Goal: Transaction & Acquisition: Purchase product/service

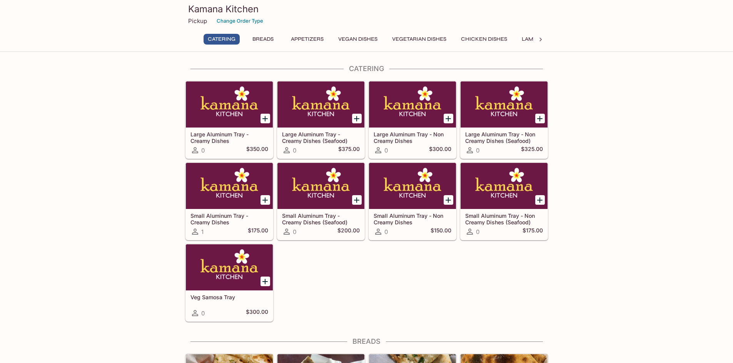
click at [194, 22] on p "Pickup" at bounding box center [197, 20] width 19 height 7
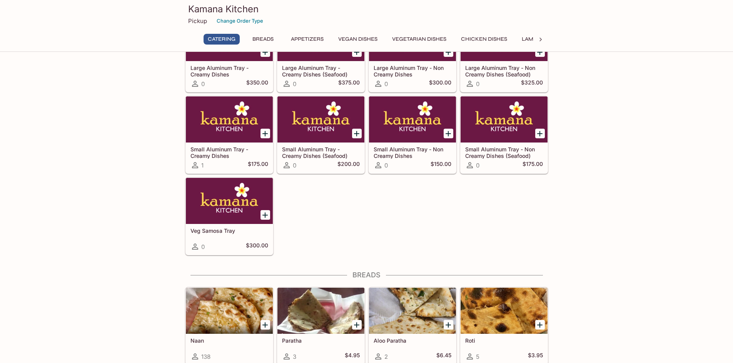
scroll to position [192, 0]
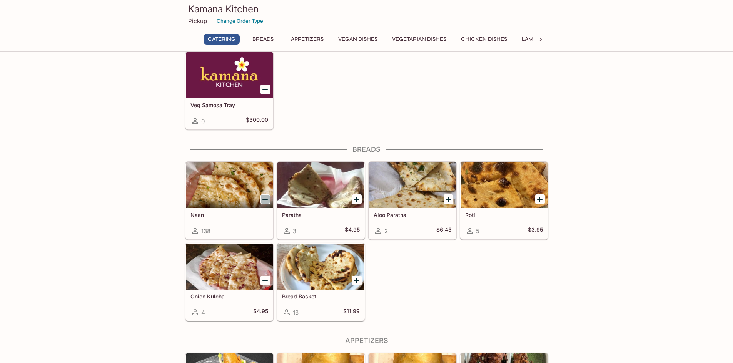
click at [265, 200] on icon "Add Naan" at bounding box center [264, 199] width 5 height 5
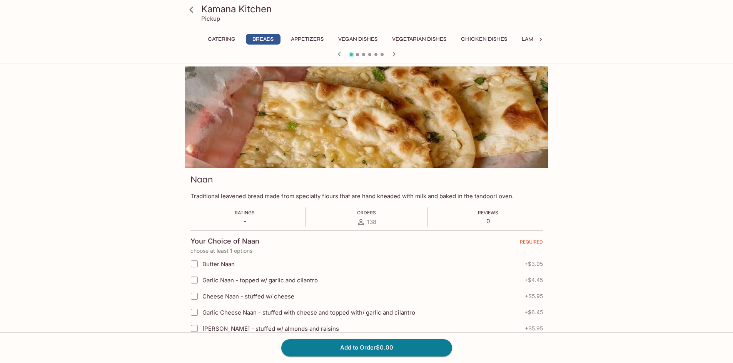
click at [367, 224] on span "138" at bounding box center [371, 221] width 9 height 7
click at [247, 212] on span "Ratings" at bounding box center [245, 213] width 20 height 6
click at [189, 9] on icon at bounding box center [191, 9] width 13 height 13
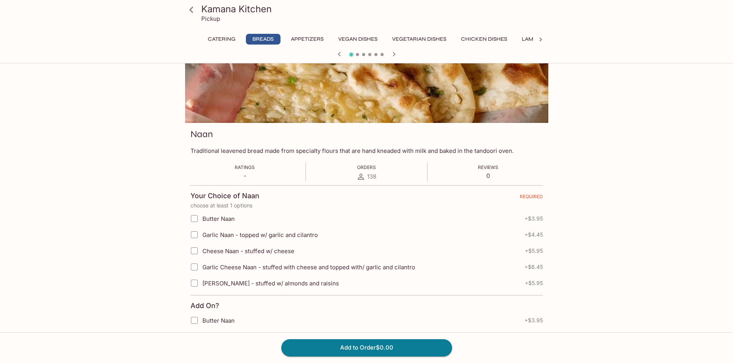
scroll to position [38, 0]
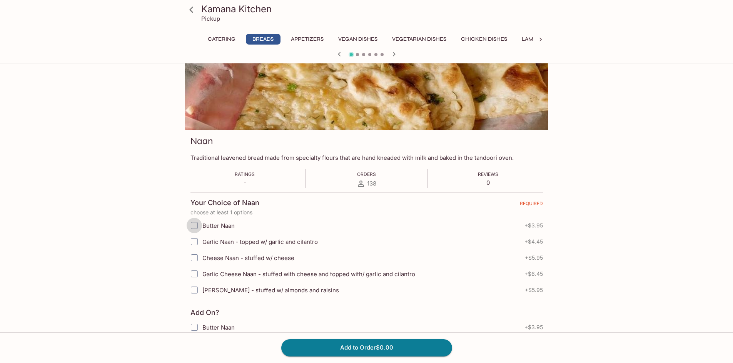
drag, startPoint x: 189, startPoint y: 227, endPoint x: 195, endPoint y: 228, distance: 5.8
click at [190, 227] on input "Butter Naan" at bounding box center [194, 225] width 15 height 15
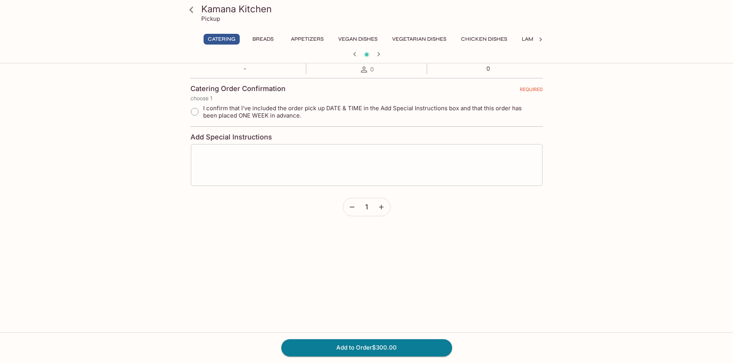
scroll to position [154, 0]
click at [350, 207] on icon "button" at bounding box center [352, 206] width 8 height 8
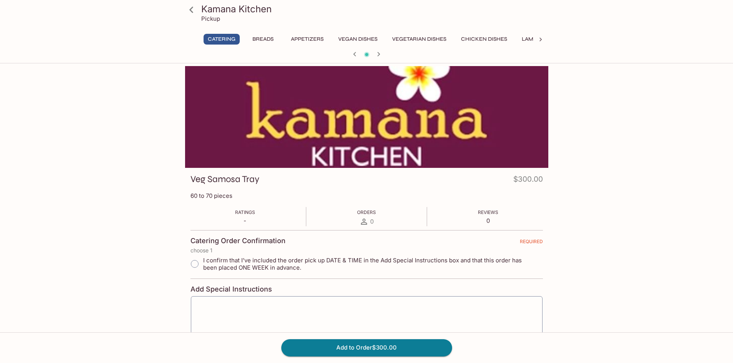
scroll to position [0, 0]
click at [353, 53] on icon "button" at bounding box center [354, 54] width 9 height 9
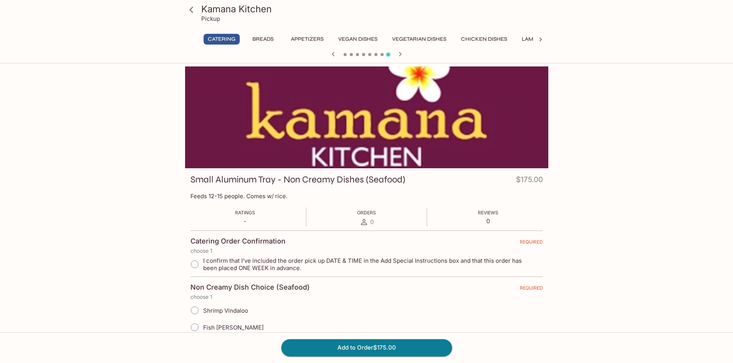
click at [332, 54] on icon "button" at bounding box center [333, 54] width 3 height 4
click at [256, 38] on button "Breads" at bounding box center [263, 39] width 35 height 11
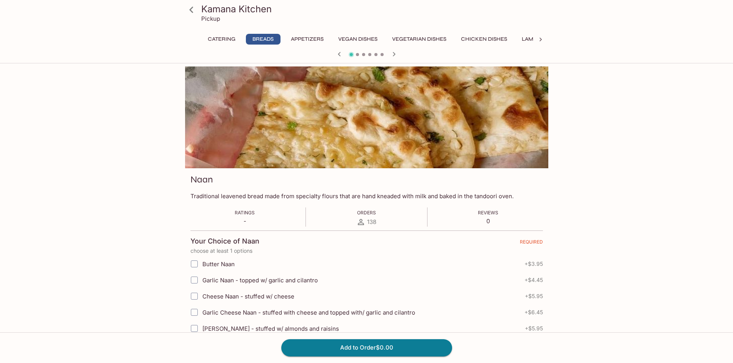
click at [542, 38] on icon at bounding box center [541, 40] width 8 height 8
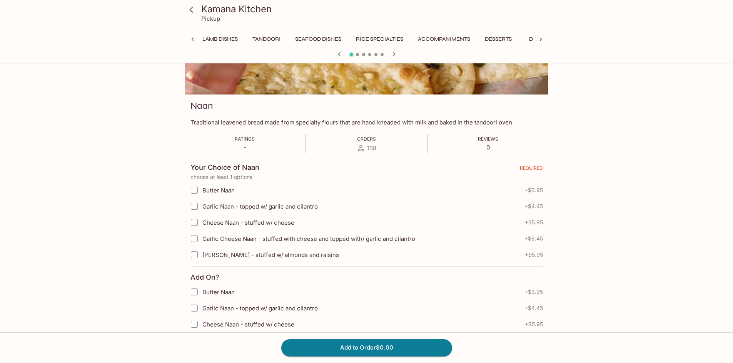
scroll to position [77, 0]
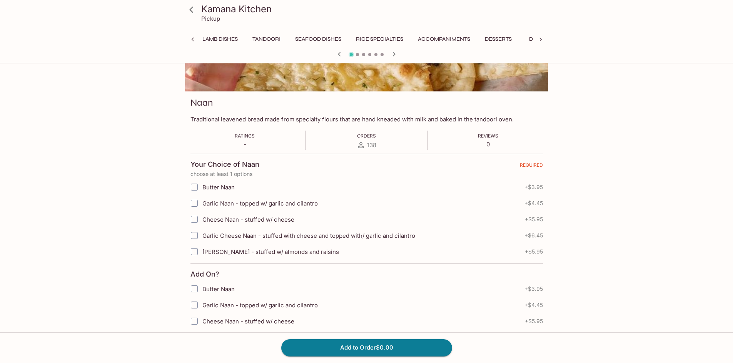
click at [193, 40] on icon at bounding box center [193, 40] width 8 height 8
click at [265, 38] on button "Breads" at bounding box center [263, 39] width 35 height 11
click at [194, 188] on input "Butter Naan" at bounding box center [194, 187] width 15 height 15
checkbox input "true"
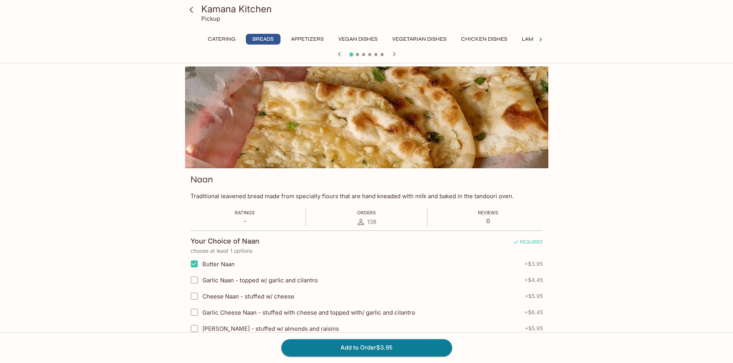
click at [361, 37] on button "Vegan Dishes" at bounding box center [358, 39] width 48 height 11
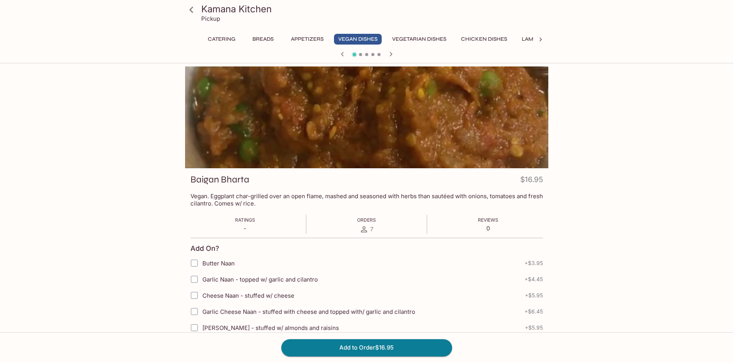
click at [307, 37] on button "Appetizers" at bounding box center [307, 39] width 41 height 11
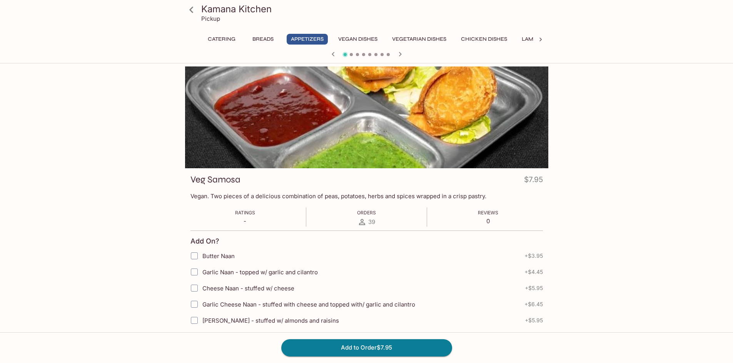
click at [264, 39] on button "Breads" at bounding box center [263, 39] width 35 height 11
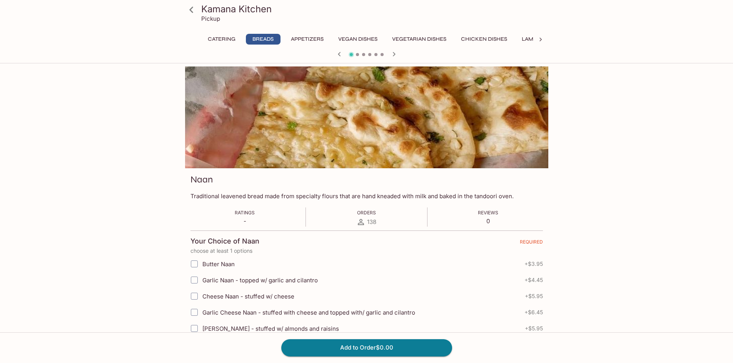
click at [394, 52] on icon "button" at bounding box center [393, 54] width 9 height 9
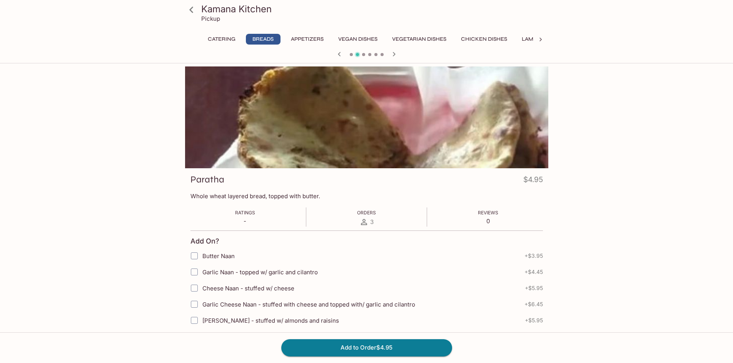
click at [394, 52] on icon "button" at bounding box center [393, 54] width 9 height 9
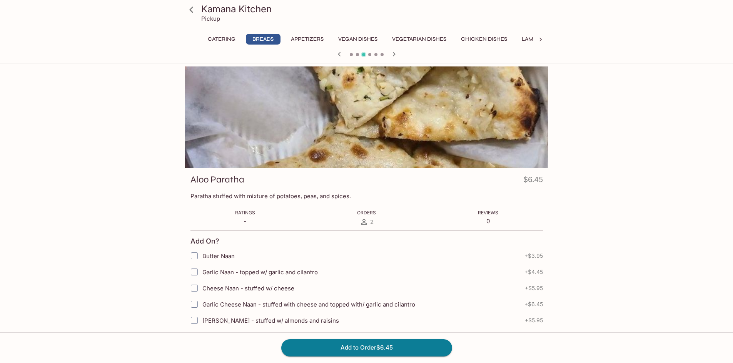
click at [337, 54] on icon "button" at bounding box center [339, 54] width 9 height 9
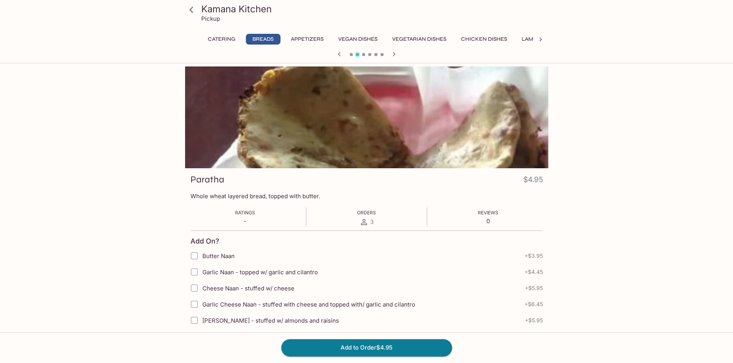
click at [337, 54] on icon "button" at bounding box center [339, 54] width 9 height 9
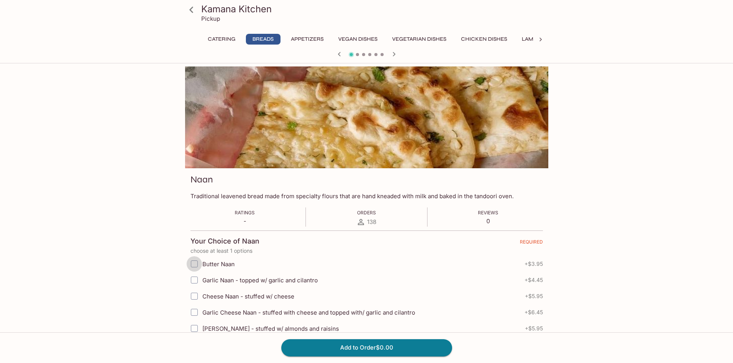
click at [196, 263] on input "Butter Naan" at bounding box center [194, 264] width 15 height 15
checkbox input "true"
click at [358, 351] on button "Add to Order $3.95" at bounding box center [366, 348] width 171 height 17
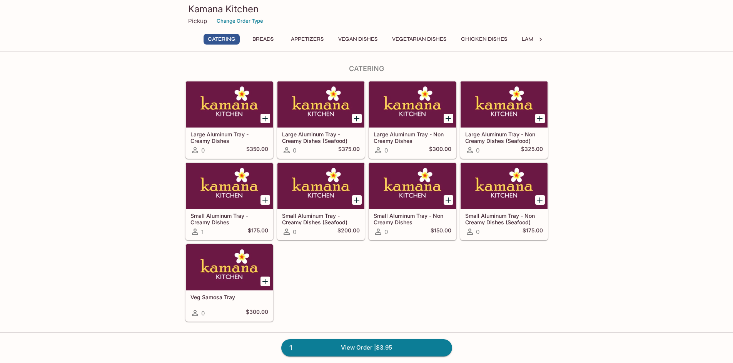
scroll to position [154, 0]
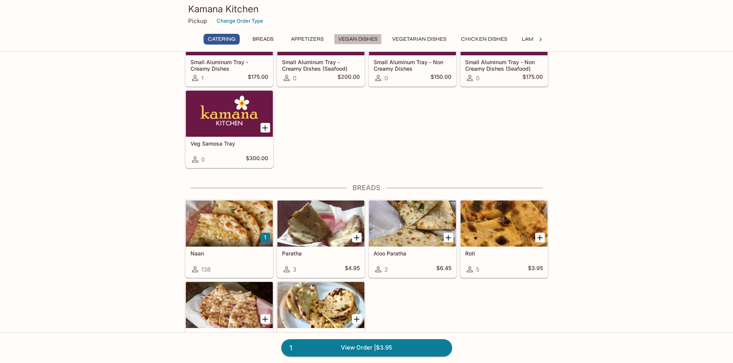
click at [352, 37] on button "Vegan Dishes" at bounding box center [358, 39] width 48 height 11
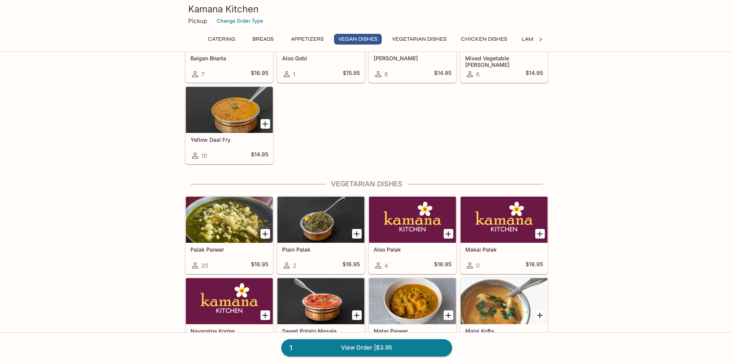
scroll to position [972, 0]
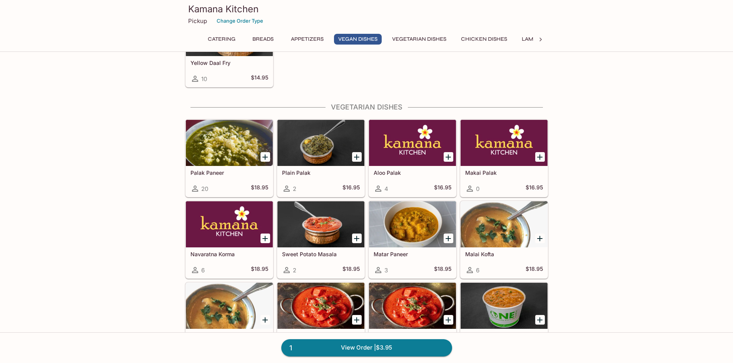
click at [263, 160] on icon "Add Palak Paneer" at bounding box center [264, 157] width 9 height 9
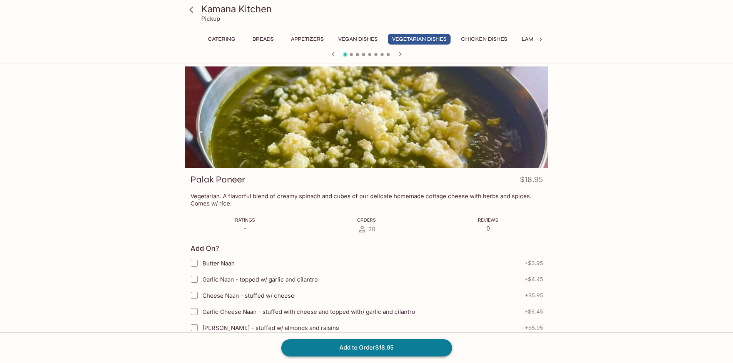
click at [373, 347] on button "Add to Order $18.95" at bounding box center [366, 348] width 171 height 17
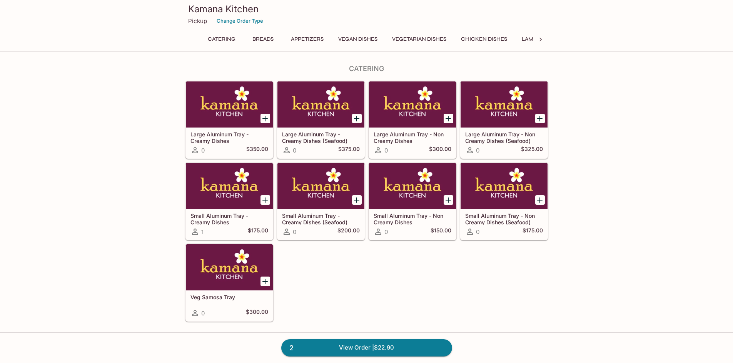
click at [540, 41] on icon at bounding box center [541, 40] width 8 height 8
click at [224, 41] on button "Lamb Dishes" at bounding box center [220, 39] width 44 height 11
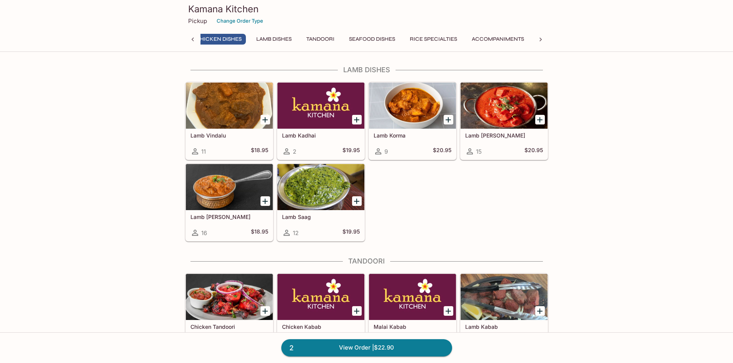
scroll to position [0, 258]
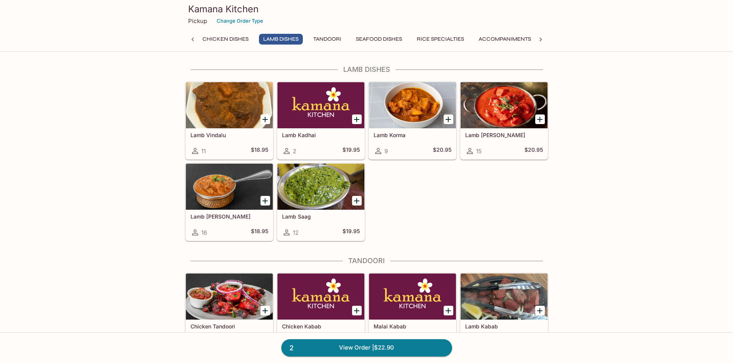
click at [445, 118] on icon "Add Lamb Korma" at bounding box center [447, 119] width 9 height 9
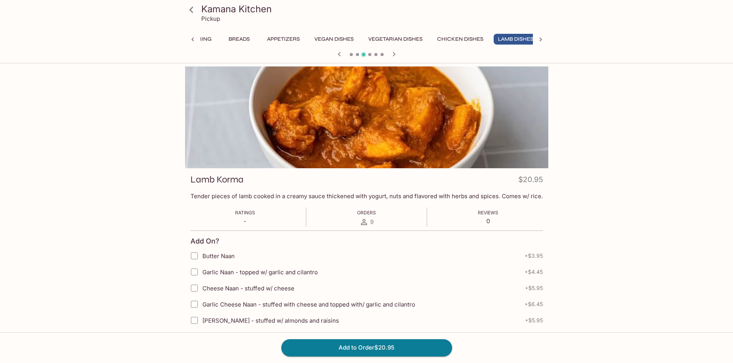
scroll to position [0, 32]
click at [362, 348] on button "Add to Order $20.95" at bounding box center [366, 348] width 171 height 17
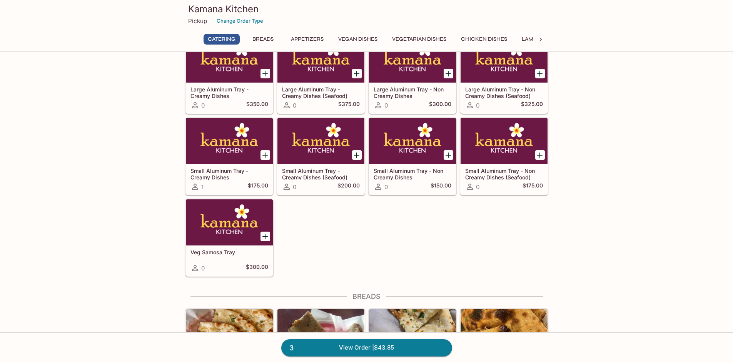
scroll to position [154, 0]
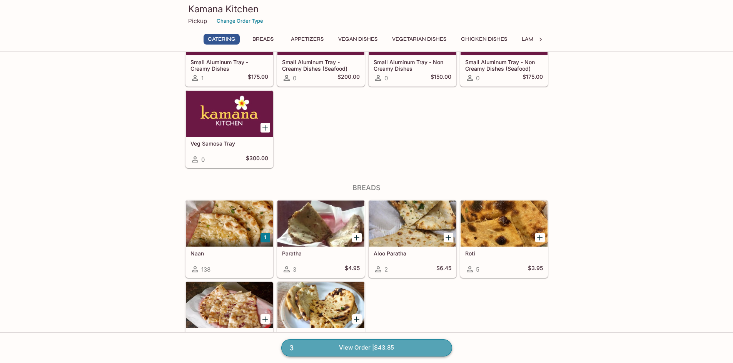
click at [355, 346] on link "3 View Order | $43.85" at bounding box center [366, 348] width 171 height 17
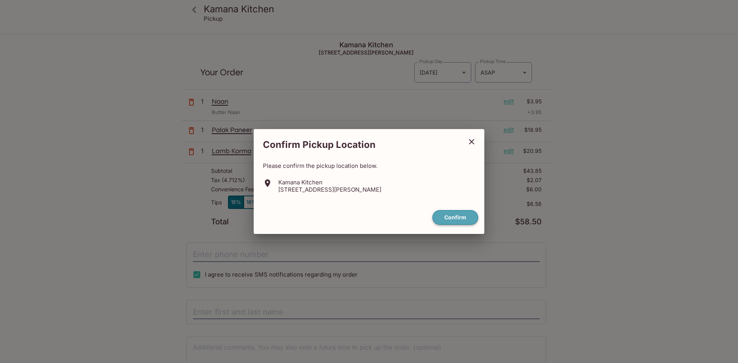
click at [466, 221] on button "Confirm" at bounding box center [456, 217] width 46 height 15
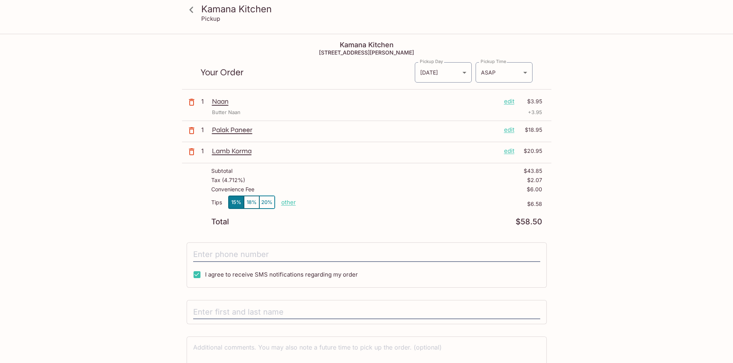
click at [287, 200] on p "other" at bounding box center [288, 202] width 15 height 7
drag, startPoint x: 333, startPoint y: 203, endPoint x: 362, endPoint y: 202, distance: 28.9
click at [362, 202] on div "Tips 15% 18% 20% Done 6.58 $6.58" at bounding box center [376, 207] width 331 height 23
type input "0.00"
click at [593, 185] on div "Kamana Kitchen Pickup Kamana Kitchen [STREET_ADDRESS][PERSON_NAME] Your Order P…" at bounding box center [366, 222] width 492 height 374
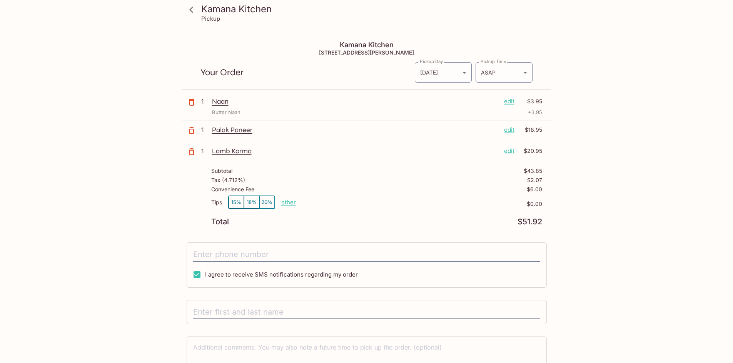
click at [206, 19] on p "Pickup" at bounding box center [210, 18] width 19 height 7
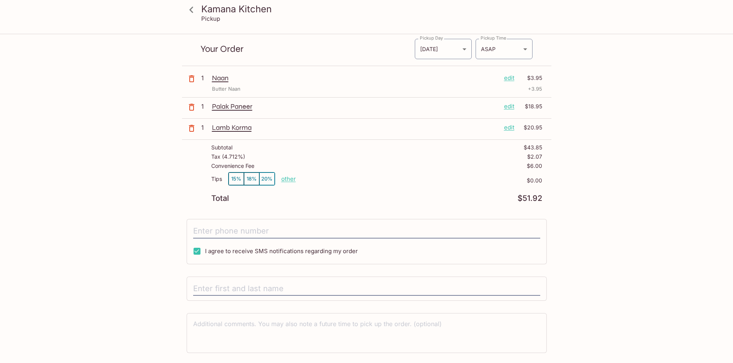
scroll to position [45, 0]
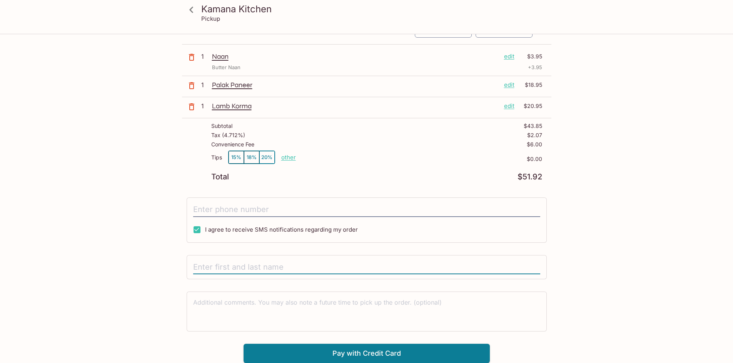
click at [235, 268] on input "text" at bounding box center [366, 267] width 347 height 15
type input "H"
type input "[PERSON_NAME]"
click at [167, 252] on div "Kamana Kitchen Pickup Kamana Kitchen [STREET_ADDRESS][PERSON_NAME] Your Order P…" at bounding box center [366, 177] width 492 height 374
click at [360, 354] on button "Pay with Credit Card" at bounding box center [366, 353] width 246 height 19
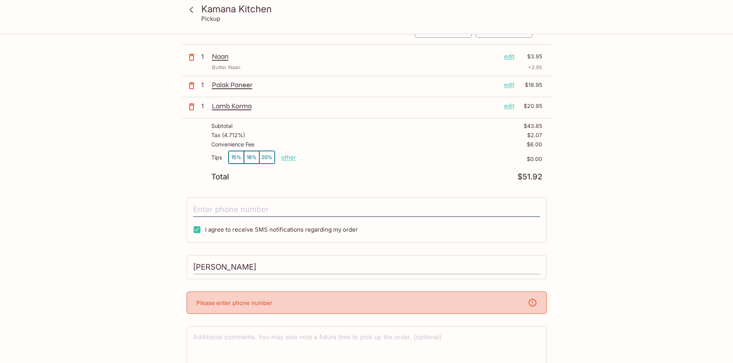
scroll to position [80, 0]
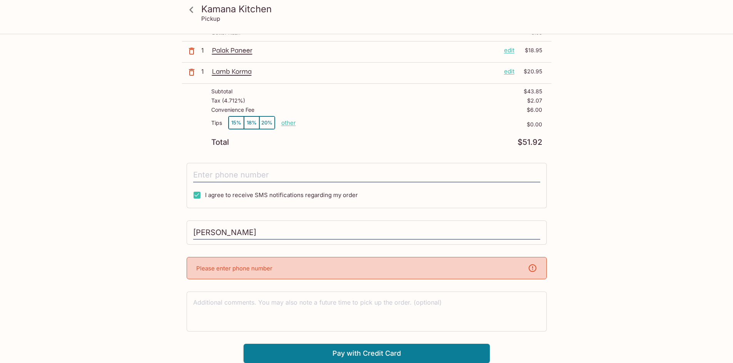
click at [272, 265] on div "Please enter phone number" at bounding box center [367, 268] width 360 height 22
click at [530, 269] on icon at bounding box center [532, 268] width 9 height 9
click at [269, 302] on textarea at bounding box center [366, 311] width 347 height 27
click at [224, 267] on p "Please enter phone number" at bounding box center [234, 268] width 76 height 7
click at [232, 233] on input "[PERSON_NAME]" at bounding box center [366, 233] width 347 height 15
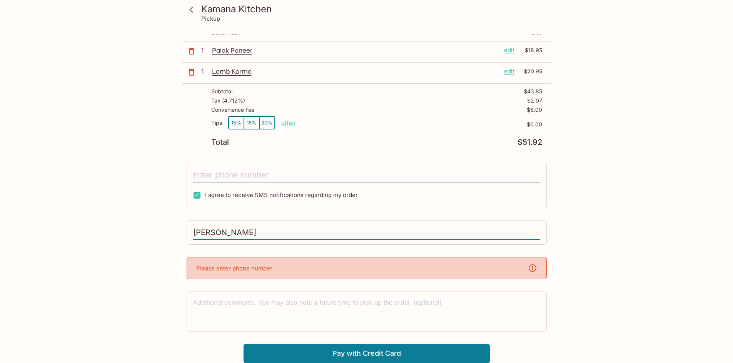
drag, startPoint x: 245, startPoint y: 232, endPoint x: 182, endPoint y: 232, distance: 63.8
click at [189, 232] on div "[PERSON_NAME]" at bounding box center [367, 233] width 360 height 25
click at [582, 263] on div "Kamana Kitchen Pickup Kamana Kitchen [STREET_ADDRESS][PERSON_NAME] Your Order P…" at bounding box center [366, 159] width 492 height 408
click at [533, 270] on icon at bounding box center [532, 268] width 9 height 9
click at [288, 227] on input "text" at bounding box center [366, 233] width 347 height 15
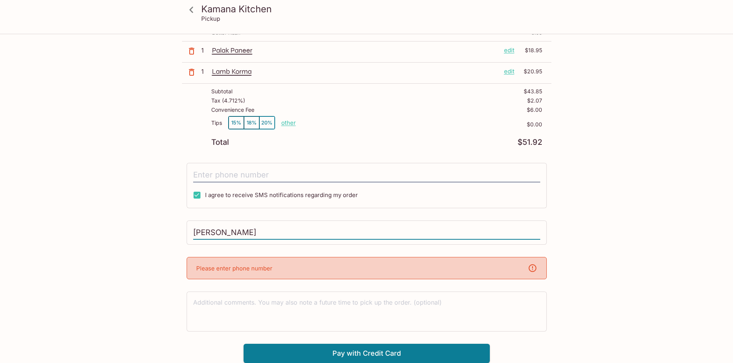
type input "[PERSON_NAME]"
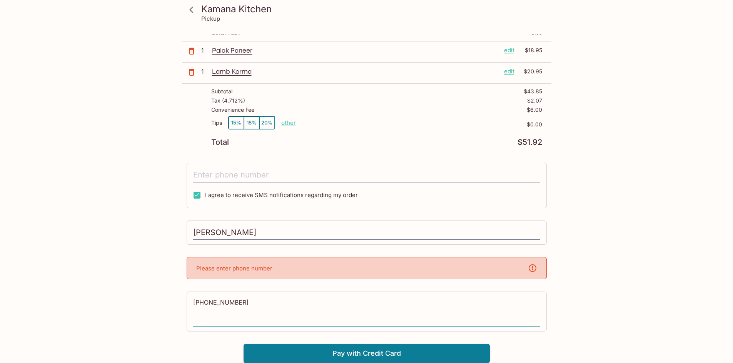
type textarea "[PHONE_NUMBER]"
click at [128, 292] on div "Kamana Kitchen Pickup Kamana Kitchen [STREET_ADDRESS][PERSON_NAME] Your Order P…" at bounding box center [366, 159] width 492 height 408
click at [342, 355] on button "Pay with Credit Card" at bounding box center [366, 353] width 246 height 19
drag, startPoint x: 247, startPoint y: 304, endPoint x: 127, endPoint y: 304, distance: 119.6
click at [128, 304] on div "Kamana Kitchen Pickup Kamana Kitchen [STREET_ADDRESS][PERSON_NAME] Your Order P…" at bounding box center [366, 159] width 492 height 408
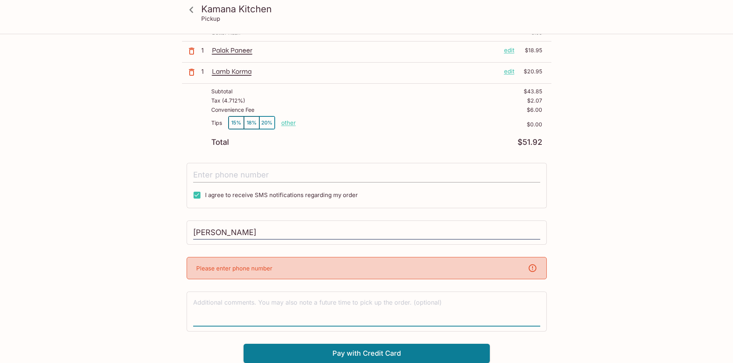
click at [222, 175] on input "tel" at bounding box center [366, 175] width 347 height 15
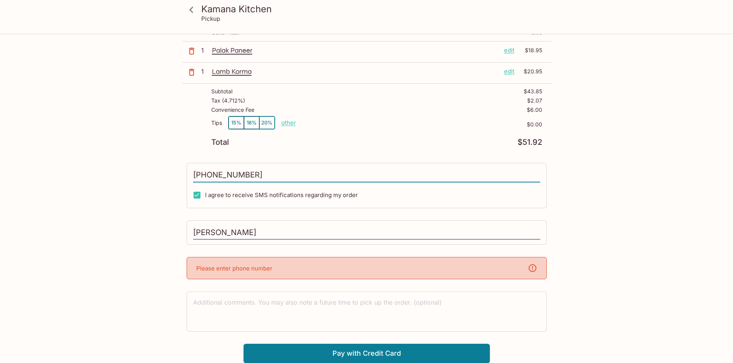
scroll to position [45, 0]
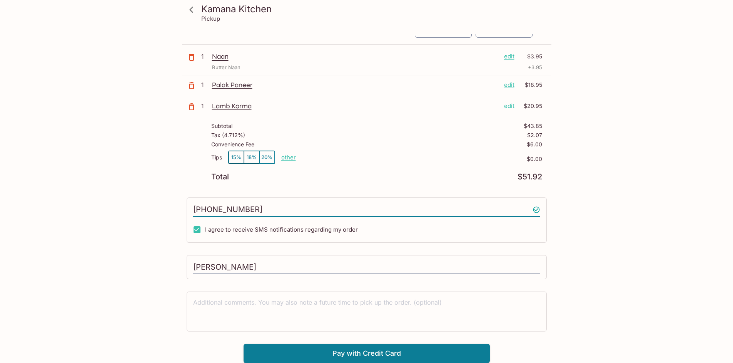
type input "[PHONE_NUMBER]"
click at [145, 221] on div "Kamana Kitchen Pickup Kamana Kitchen [STREET_ADDRESS][PERSON_NAME] Your Order P…" at bounding box center [366, 177] width 492 height 374
click at [360, 353] on button "Pay with Credit Card" at bounding box center [366, 353] width 246 height 19
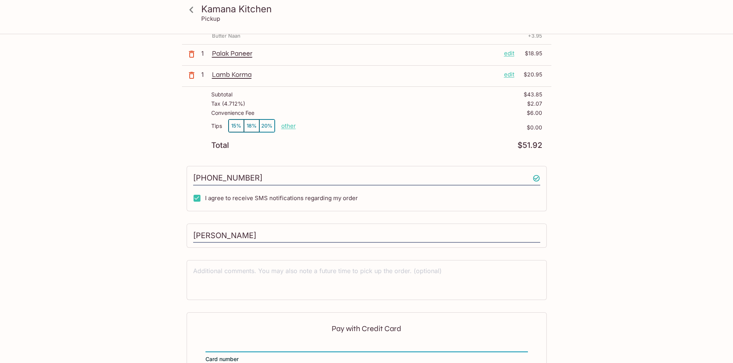
scroll to position [0, 0]
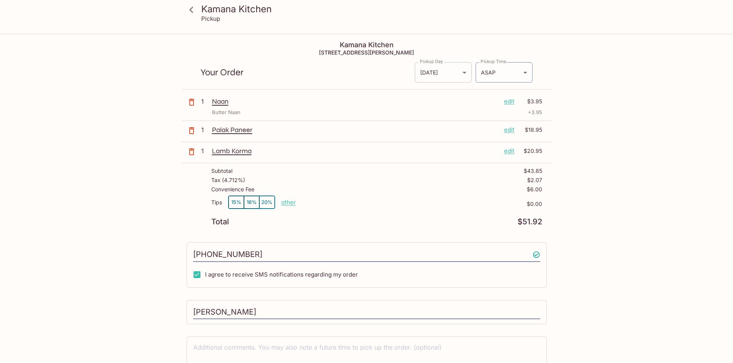
click at [465, 73] on body "Kamana Kitchen Pickup Kamana Kitchen [STREET_ADDRESS][PERSON_NAME] Your Order P…" at bounding box center [366, 216] width 733 height 363
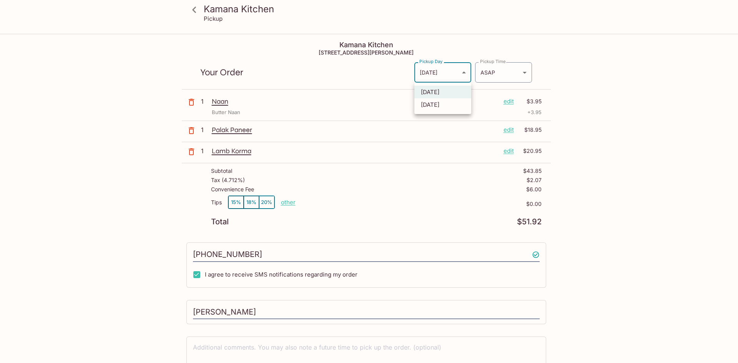
click at [465, 73] on div at bounding box center [369, 181] width 738 height 363
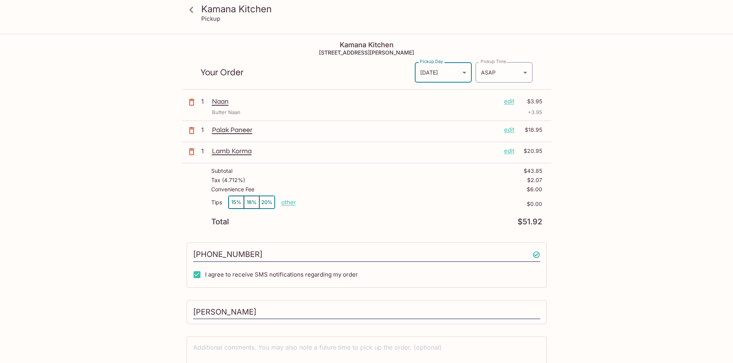
click at [123, 222] on div "Kamana Kitchen Pickup Kamana Kitchen [STREET_ADDRESS][PERSON_NAME] Your Order P…" at bounding box center [366, 279] width 492 height 489
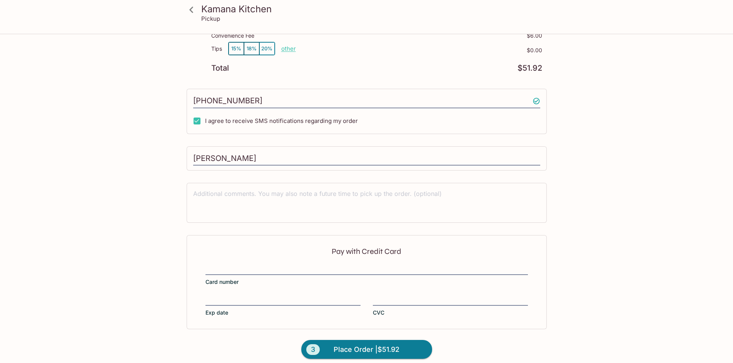
scroll to position [160, 0]
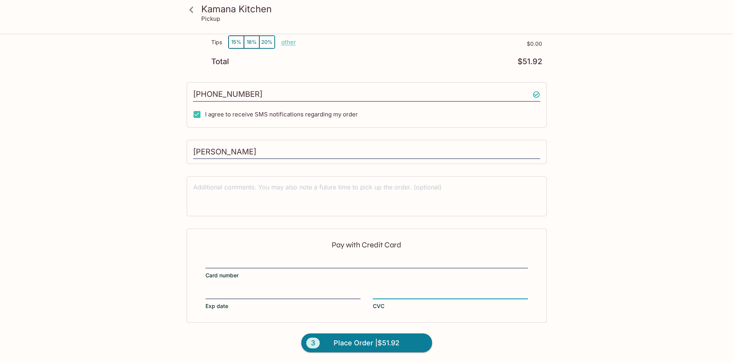
click at [602, 311] on div "Kamana Kitchen Pickup Kamana Kitchen [STREET_ADDRESS][PERSON_NAME] Your Order P…" at bounding box center [366, 118] width 492 height 489
click at [355, 346] on span "Place Order | $51.92" at bounding box center [366, 343] width 66 height 12
